Goal: Navigation & Orientation: Go to known website

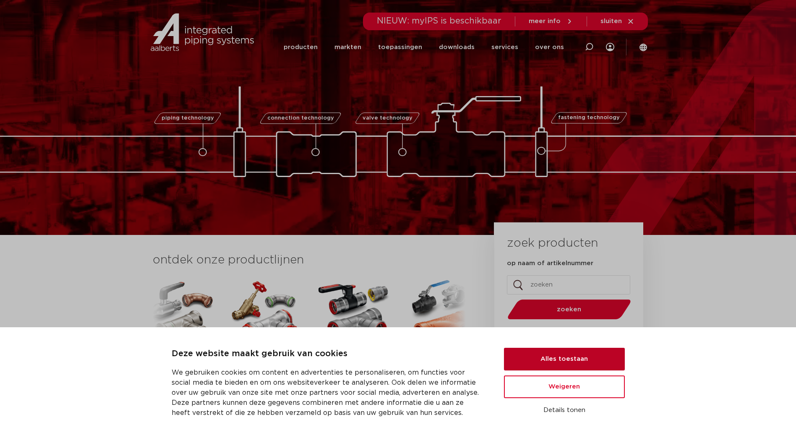
click at [605, 362] on button "Alles toestaan" at bounding box center [564, 359] width 121 height 23
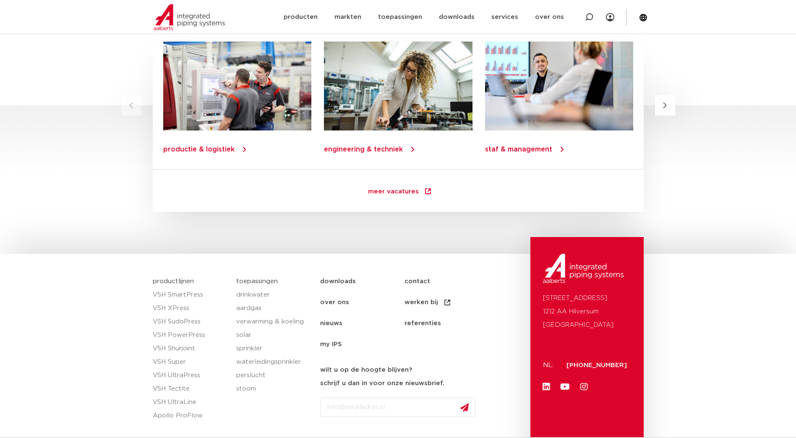
scroll to position [1154, 0]
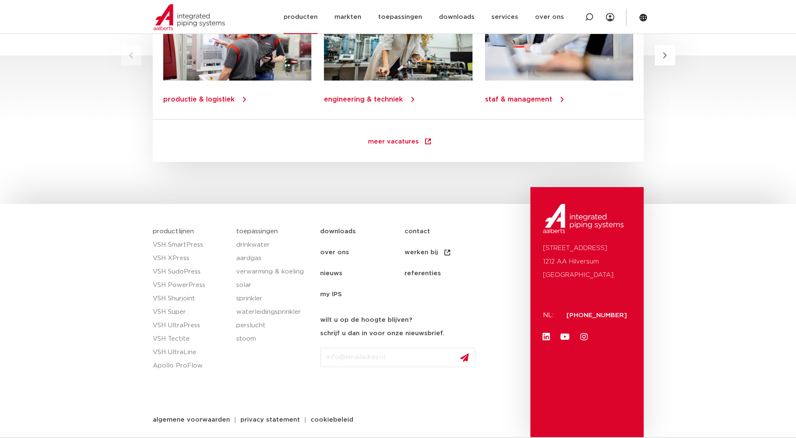
click at [317, 8] on link "producten" at bounding box center [300, 17] width 34 height 34
click at [313, 14] on link "producten" at bounding box center [300, 17] width 34 height 34
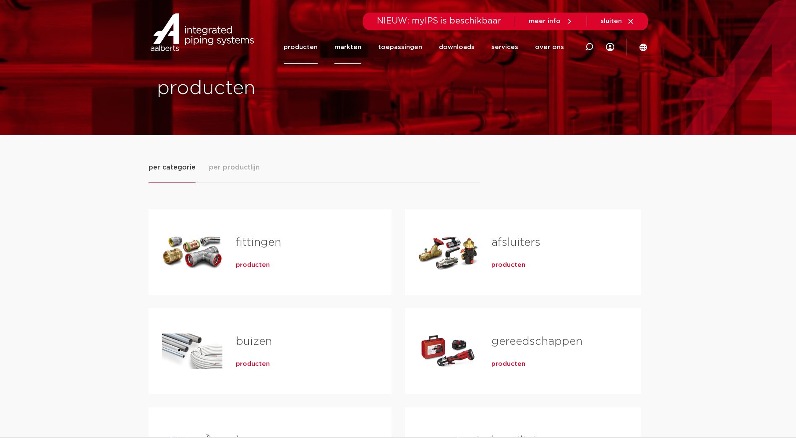
click at [356, 49] on link "markten" at bounding box center [347, 47] width 27 height 34
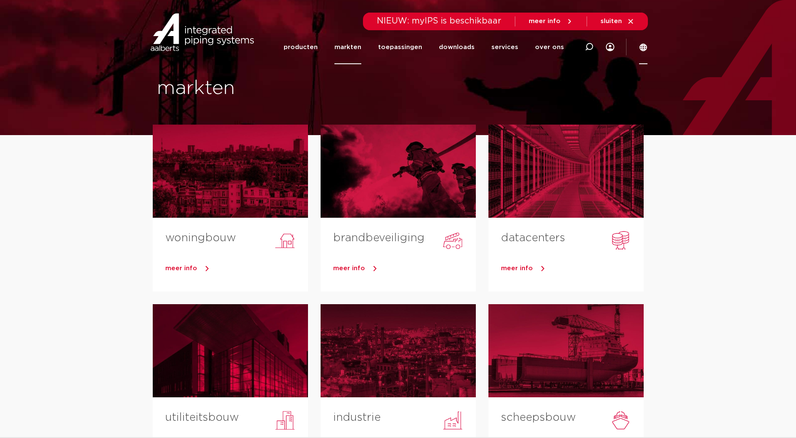
click at [639, 47] on icon at bounding box center [643, 47] width 8 height 8
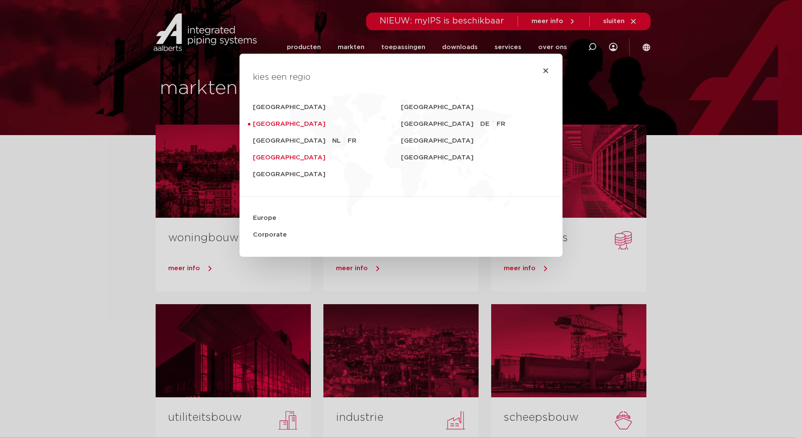
click at [267, 158] on link "United Kingdom" at bounding box center [327, 157] width 148 height 17
